Goal: Task Accomplishment & Management: Manage account settings

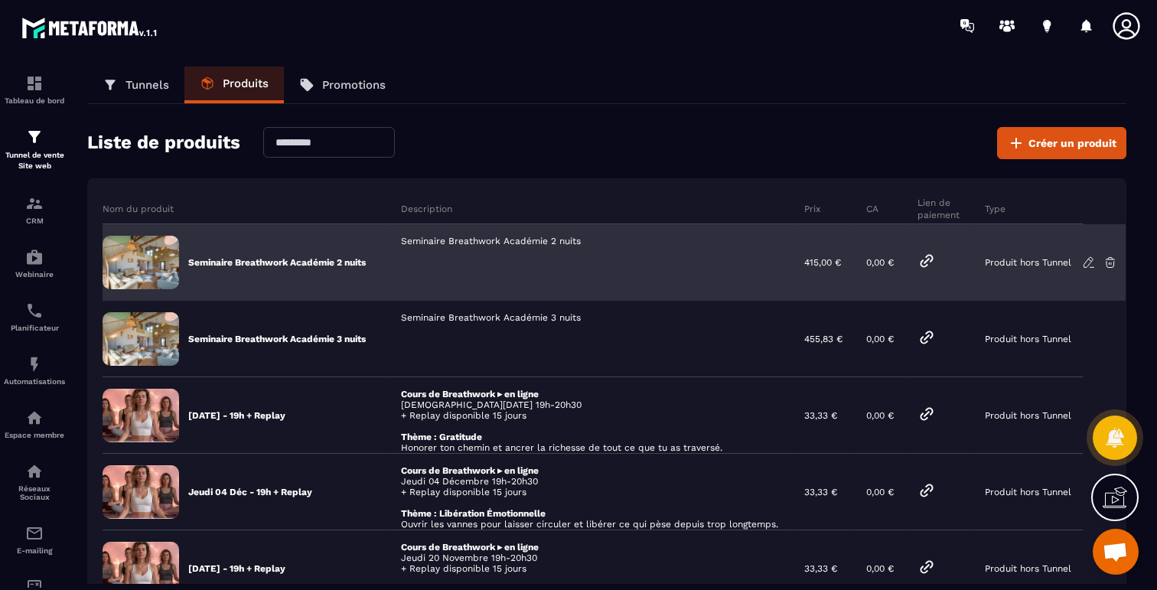
scroll to position [1961, 0]
click at [465, 239] on div "Seminaire Breathwork Académie 2 nuits" at bounding box center [591, 262] width 403 height 77
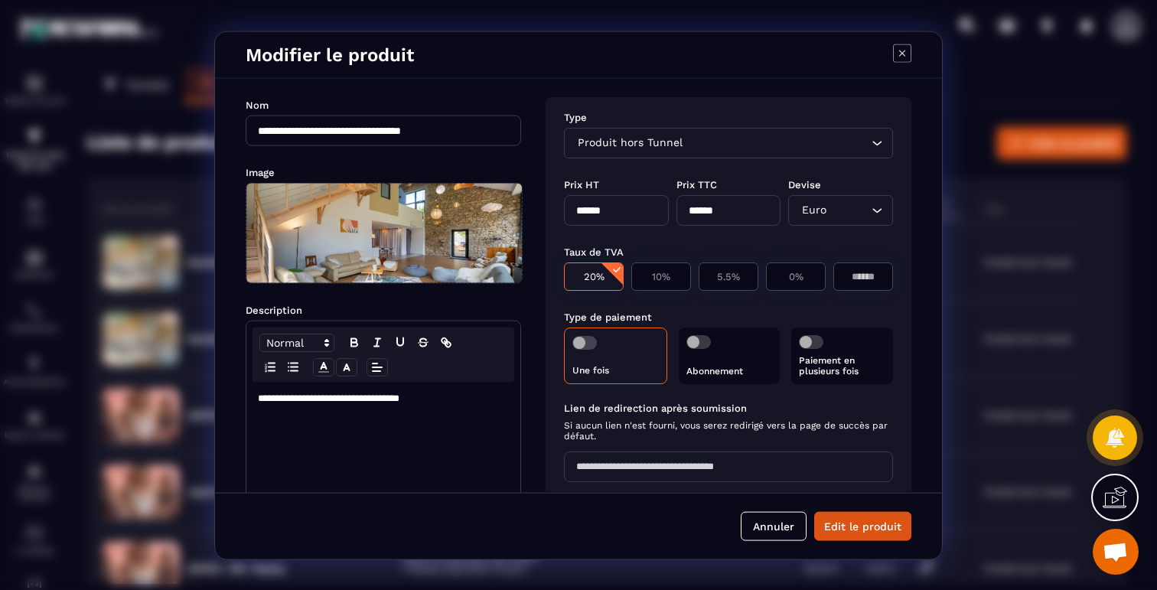
click at [594, 337] on span "Modal window" at bounding box center [585, 342] width 24 height 14
click at [811, 338] on span "Modal window" at bounding box center [811, 342] width 24 height 14
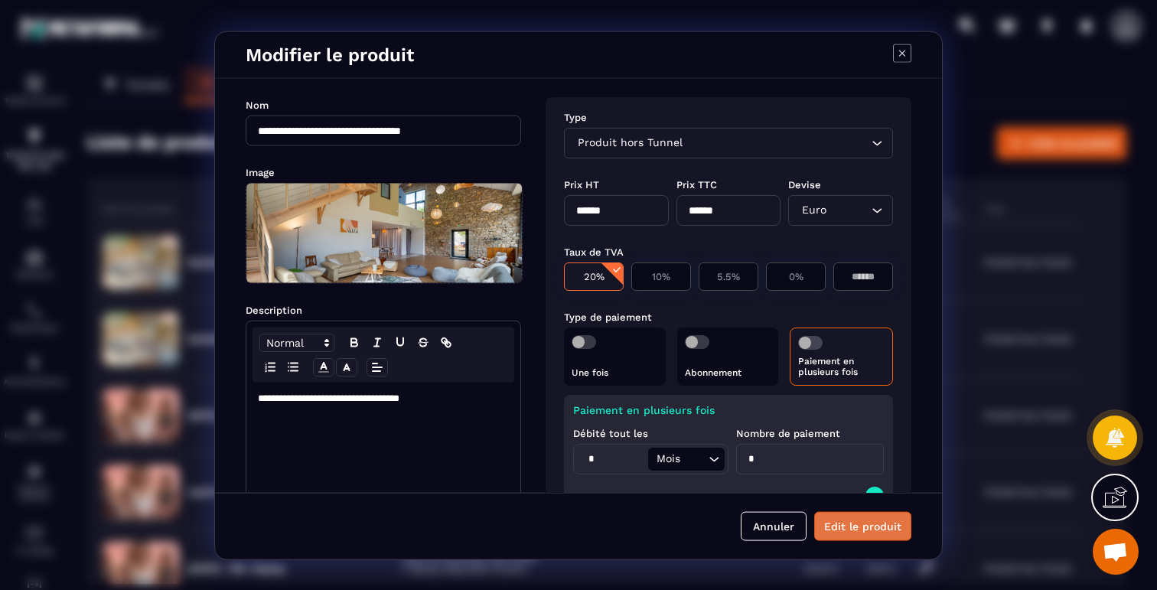
click at [842, 521] on button "Edit le produit" at bounding box center [862, 525] width 97 height 29
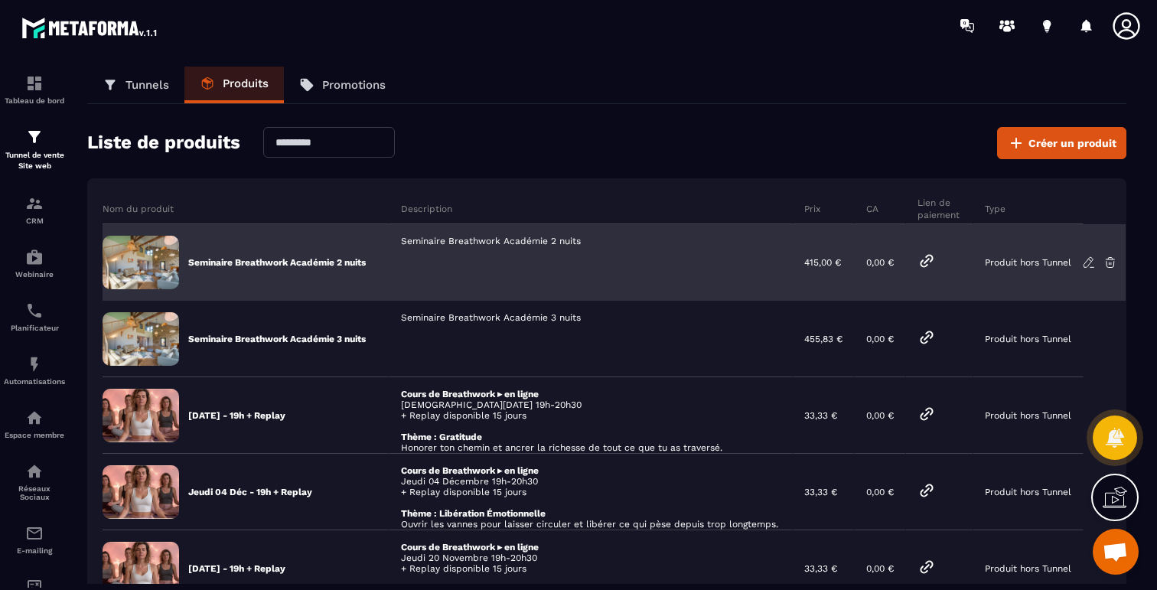
click at [560, 239] on div "Seminaire Breathwork Académie 2 nuits" at bounding box center [591, 262] width 403 height 77
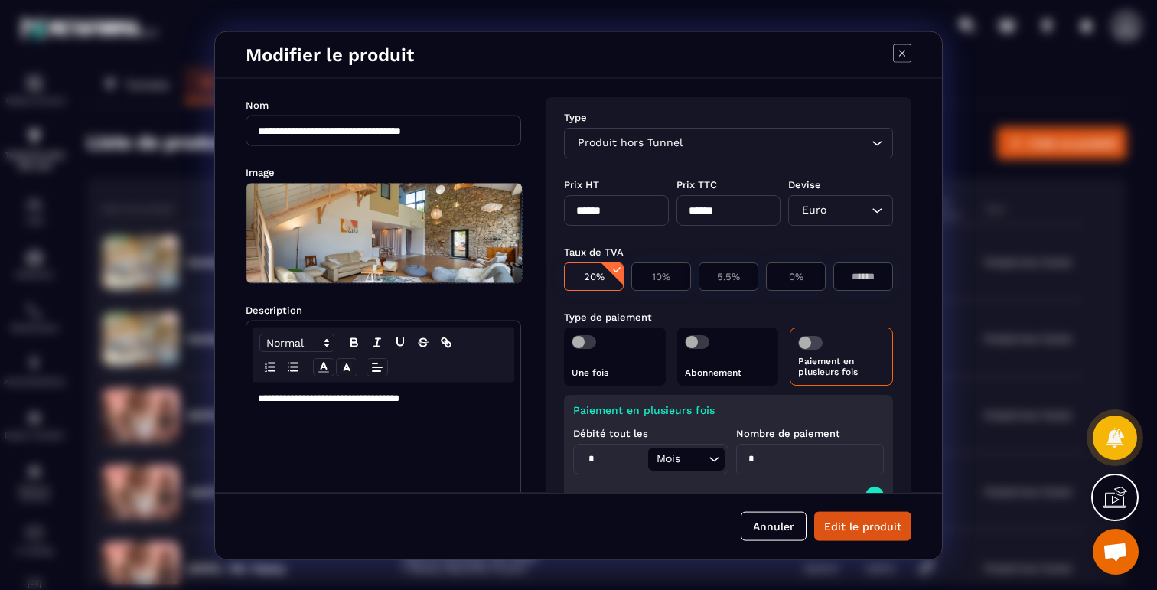
click at [803, 338] on span "Modal window" at bounding box center [810, 342] width 24 height 14
click at [603, 346] on div "Une fois" at bounding box center [615, 356] width 102 height 58
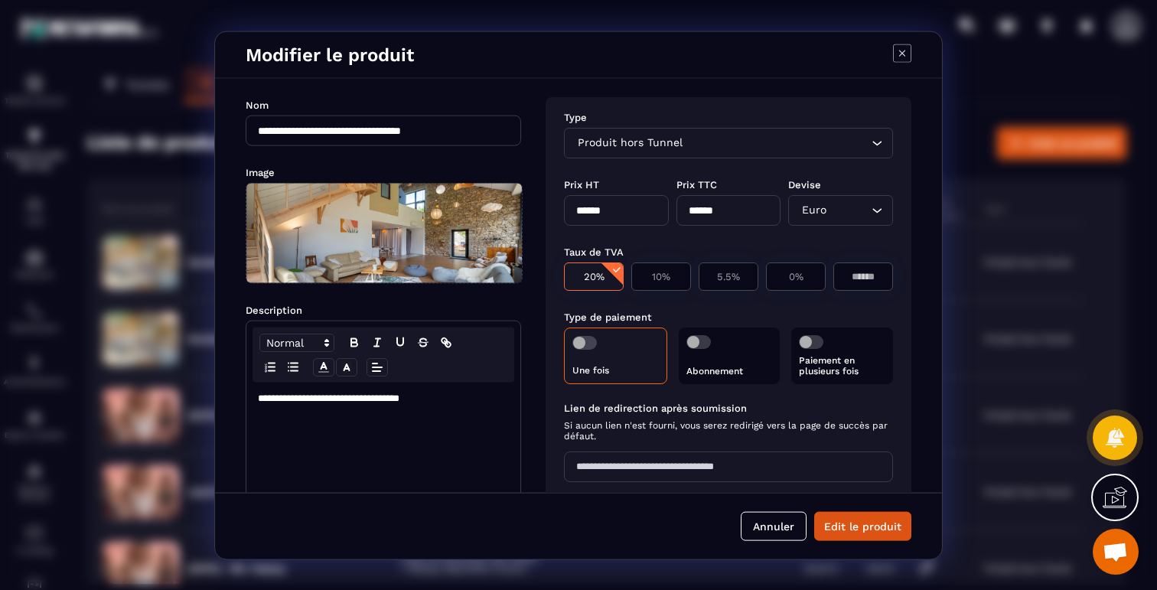
click at [590, 336] on span "Modal window" at bounding box center [585, 342] width 24 height 14
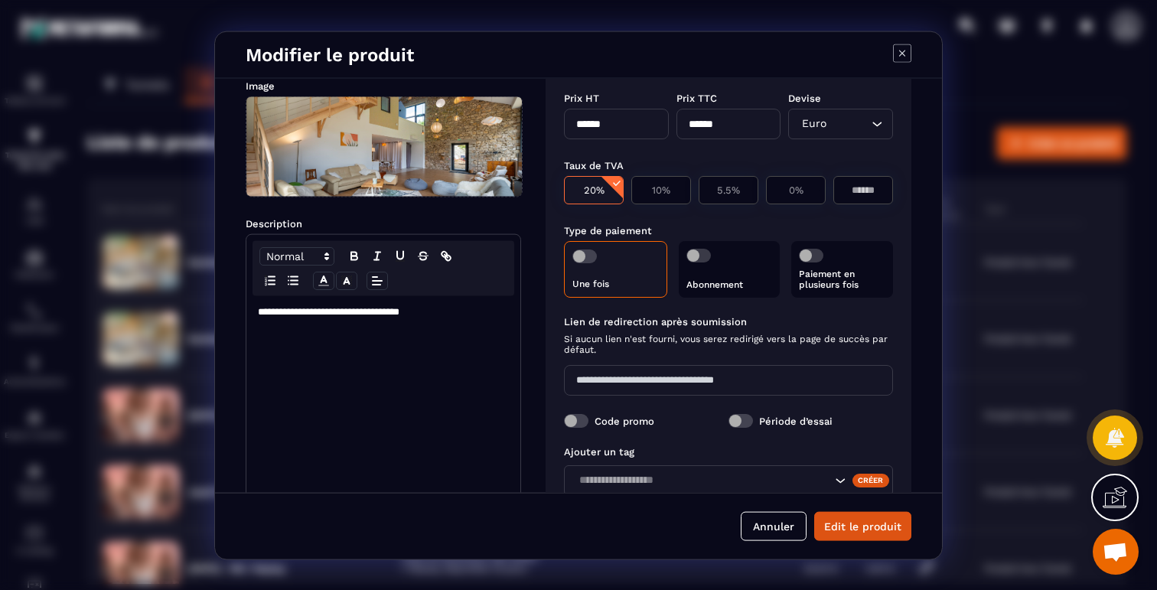
scroll to position [127, 0]
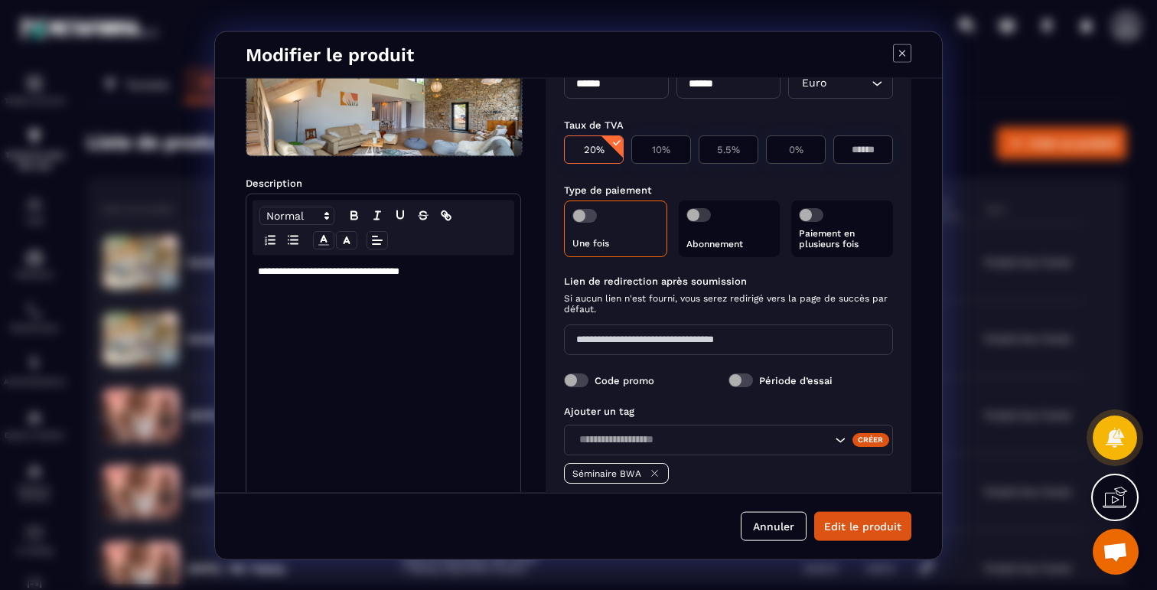
click at [824, 248] on p "Paiement en plusieurs fois" at bounding box center [842, 237] width 87 height 21
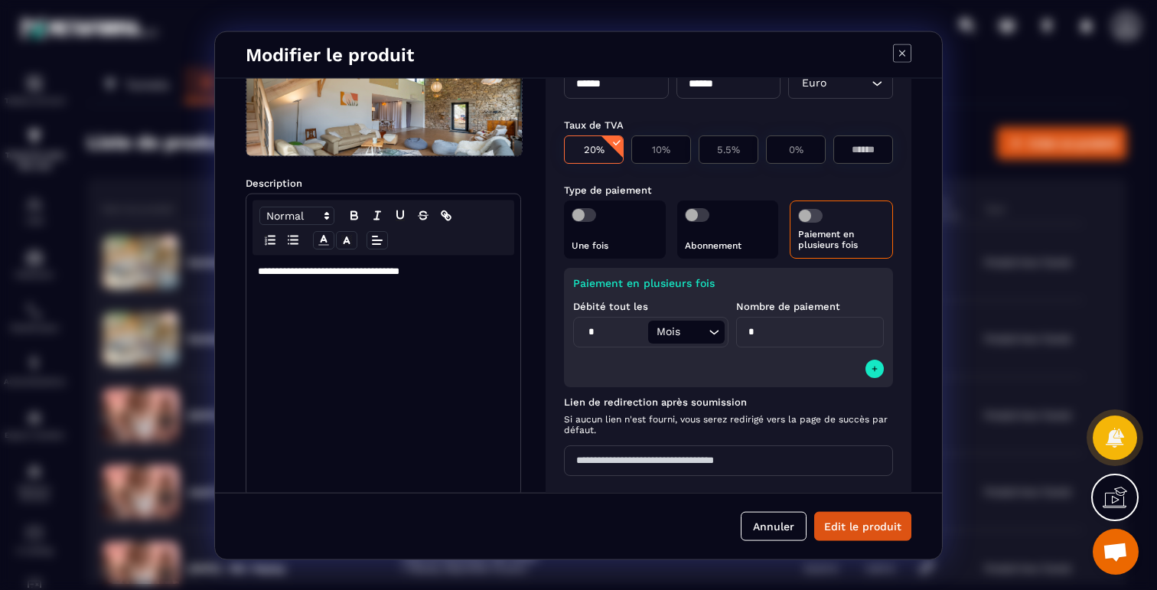
click at [820, 217] on div "Paiement en plusieurs fois" at bounding box center [841, 229] width 103 height 58
click at [813, 216] on span "Modal window" at bounding box center [810, 215] width 24 height 14
click at [801, 216] on span "Modal window" at bounding box center [810, 215] width 24 height 14
click at [624, 340] on input "*" at bounding box center [612, 331] width 71 height 23
type input "*"
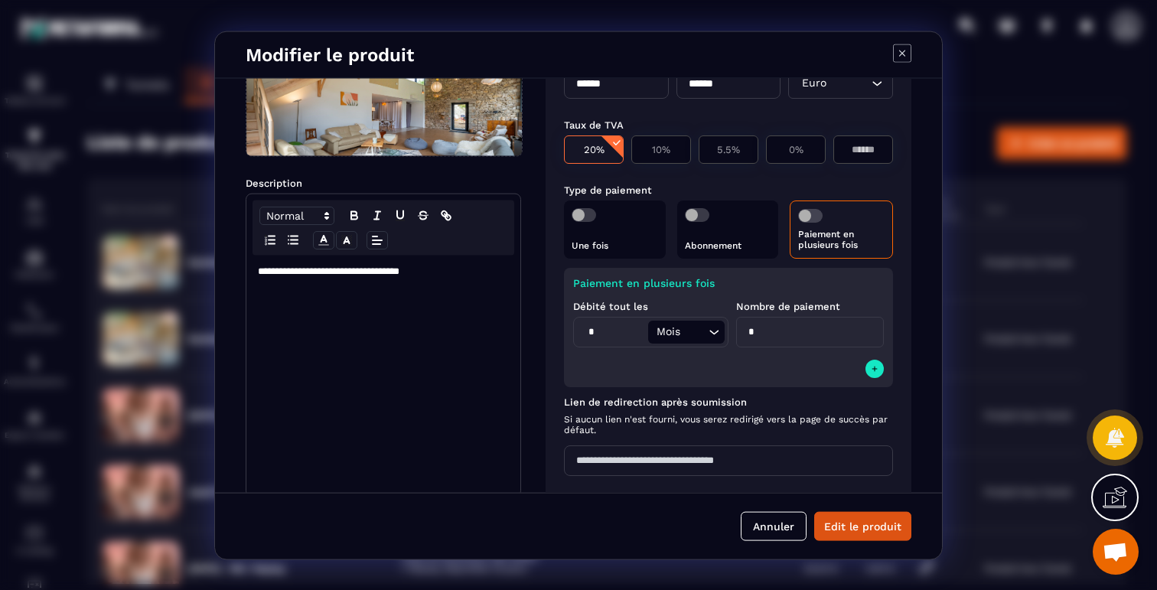
click at [688, 358] on div "Paiement en plusieurs fois Débité tout les * Mois Loading... Nombre de paiement…" at bounding box center [728, 326] width 329 height 119
click at [837, 530] on button "Edit le produit" at bounding box center [862, 525] width 97 height 29
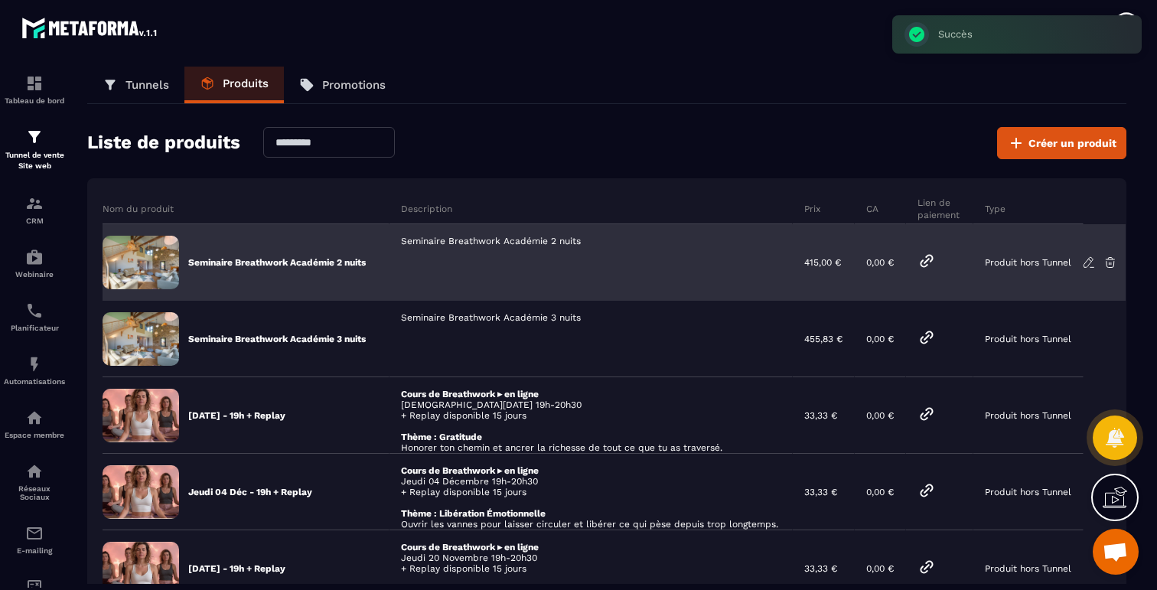
click at [936, 258] on icon at bounding box center [927, 261] width 18 height 18
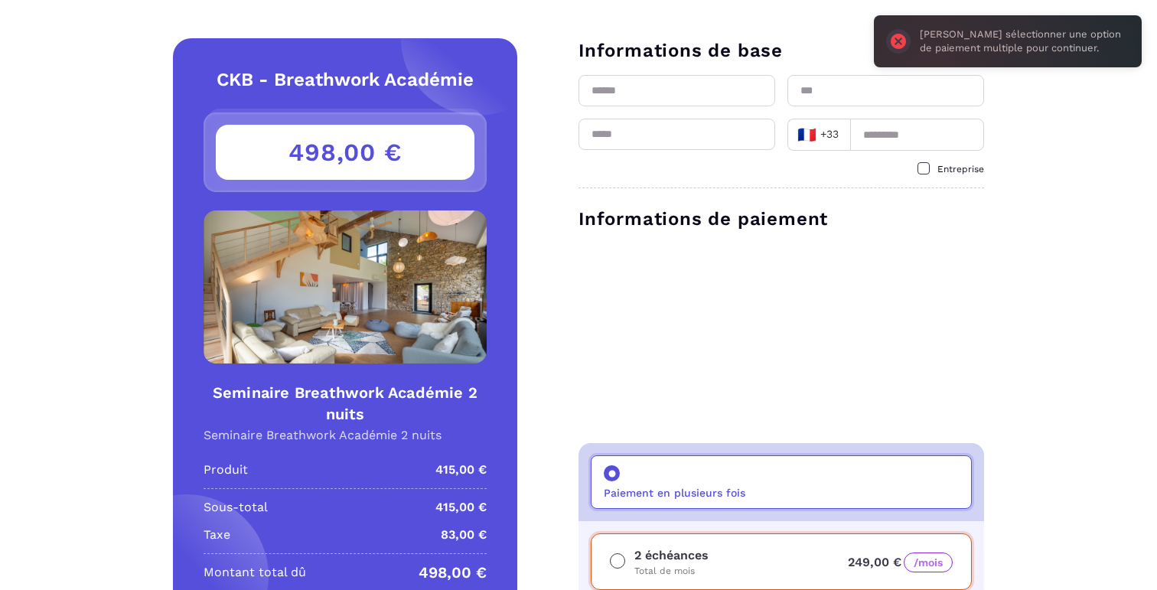
click at [726, 506] on div "Paiement en plusieurs fois" at bounding box center [781, 482] width 381 height 54
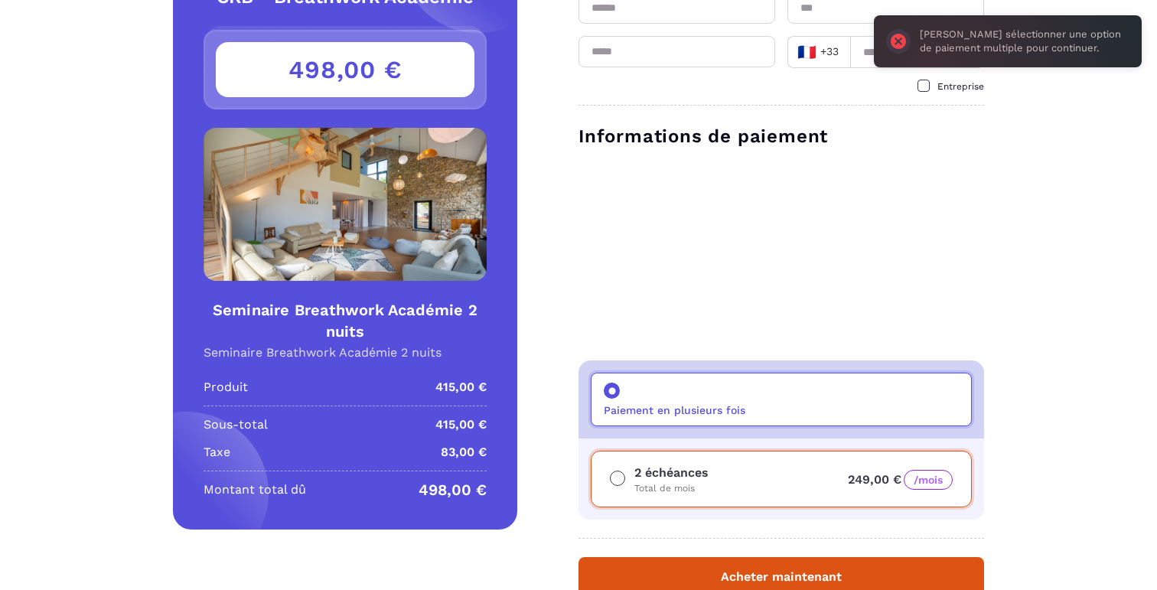
scroll to position [103, 0]
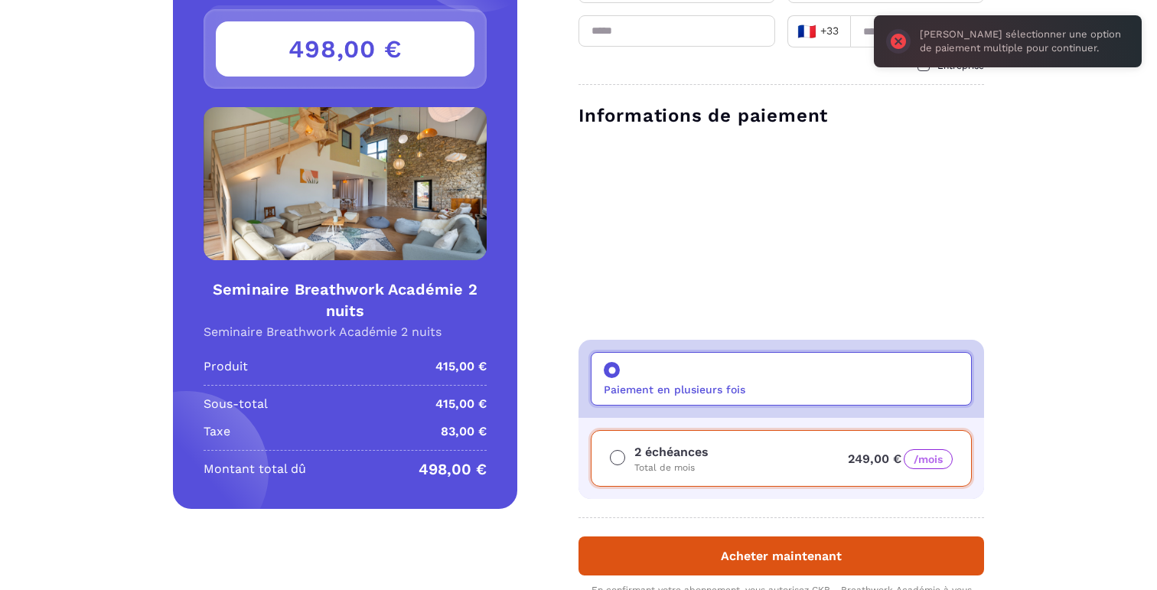
click at [625, 331] on div "Informations de paiement Paiement en plusieurs fois 2 échéances Total de mois 2…" at bounding box center [782, 301] width 406 height 396
click at [654, 470] on p "Total de mois" at bounding box center [672, 468] width 74 height 12
